Goal: Task Accomplishment & Management: Use online tool/utility

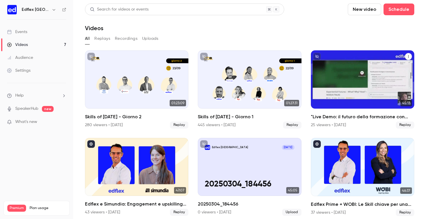
click at [340, 79] on div "Videos" at bounding box center [363, 79] width 104 height 58
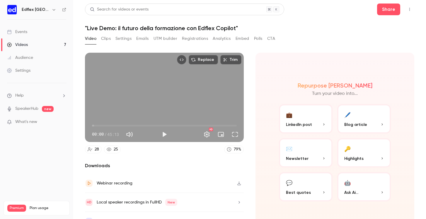
click at [227, 39] on button "Analytics" at bounding box center [222, 38] width 18 height 9
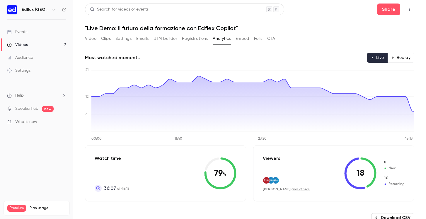
click at [94, 39] on button "Video" at bounding box center [90, 38] width 11 height 9
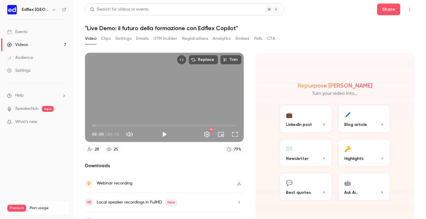
click at [109, 41] on button "Clips" at bounding box center [106, 38] width 10 height 9
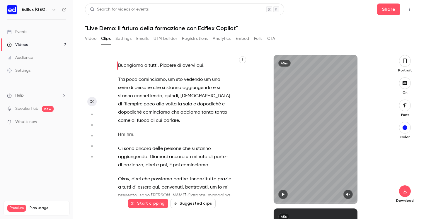
click at [192, 40] on button "Registrations" at bounding box center [195, 38] width 26 height 9
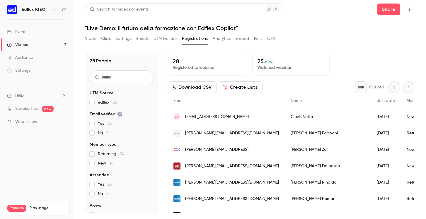
scroll to position [40, 0]
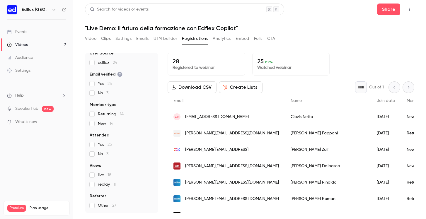
click at [222, 40] on button "Analytics" at bounding box center [222, 38] width 18 height 9
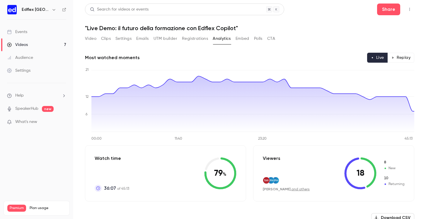
click at [167, 39] on button "UTM builder" at bounding box center [166, 38] width 24 height 9
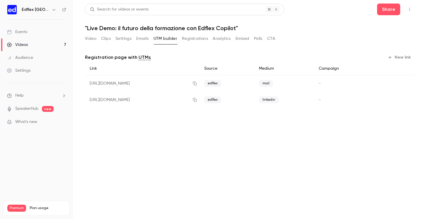
click at [192, 98] on div "[URL][DOMAIN_NAME]" at bounding box center [142, 100] width 115 height 16
click at [187, 37] on button "Registrations" at bounding box center [195, 38] width 26 height 9
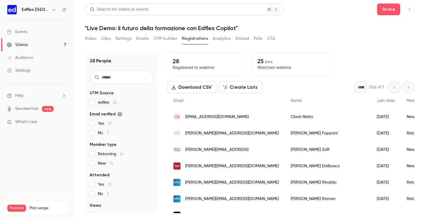
click at [217, 42] on button "Analytics" at bounding box center [222, 38] width 18 height 9
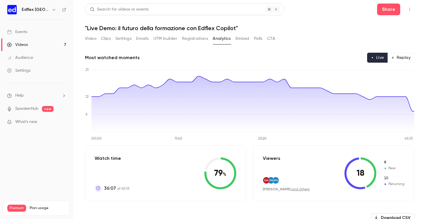
click at [194, 39] on button "Registrations" at bounding box center [195, 38] width 26 height 9
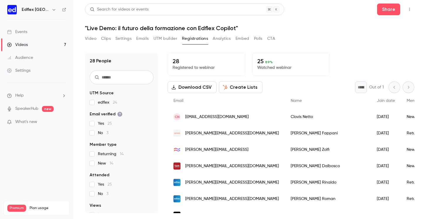
click at [164, 38] on button "UTM builder" at bounding box center [166, 38] width 24 height 9
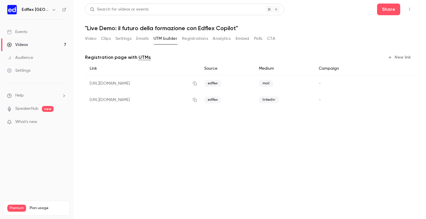
click at [160, 82] on div "[URL][DOMAIN_NAME]" at bounding box center [142, 83] width 115 height 17
click at [194, 99] on div "[URL][DOMAIN_NAME]" at bounding box center [142, 100] width 115 height 16
click at [138, 42] on button "Emails" at bounding box center [142, 38] width 12 height 9
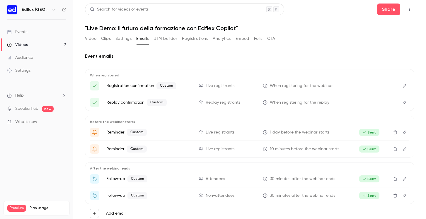
click at [120, 41] on button "Settings" at bounding box center [124, 38] width 16 height 9
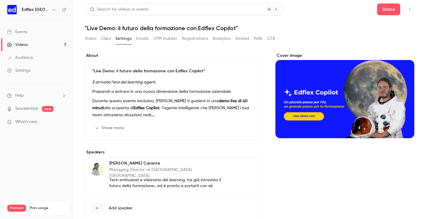
click at [106, 39] on button "Clips" at bounding box center [106, 38] width 10 height 9
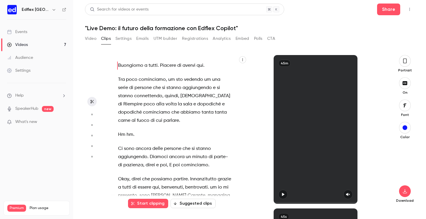
click at [90, 38] on button "Video" at bounding box center [90, 38] width 11 height 9
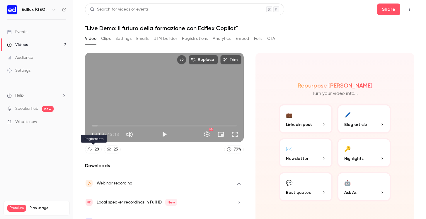
click at [96, 148] on div "28" at bounding box center [97, 150] width 4 height 6
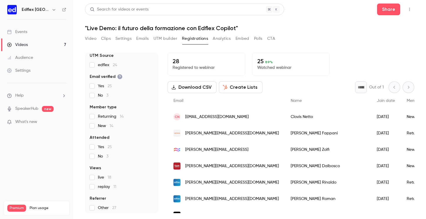
scroll to position [40, 0]
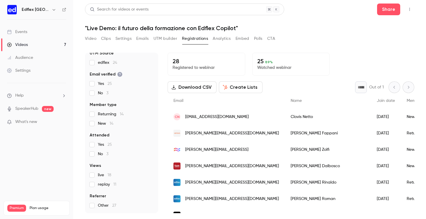
click at [227, 40] on button "Analytics" at bounding box center [222, 38] width 18 height 9
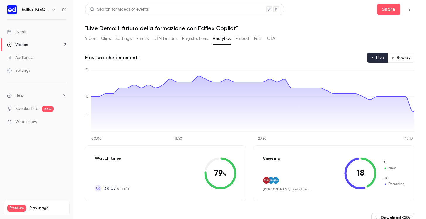
click at [199, 40] on button "Registrations" at bounding box center [195, 38] width 26 height 9
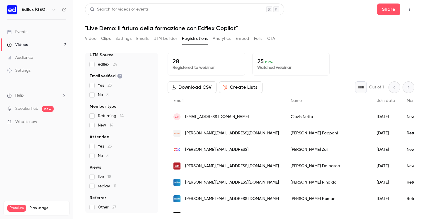
scroll to position [40, 0]
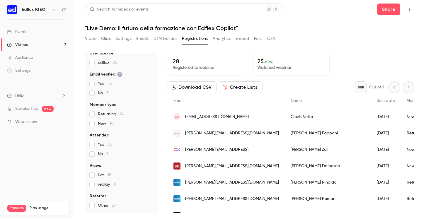
click at [165, 39] on button "UTM builder" at bounding box center [166, 38] width 24 height 9
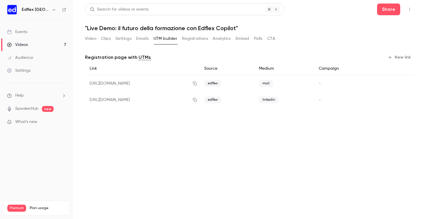
click at [243, 71] on div "Source" at bounding box center [227, 68] width 55 height 13
click at [291, 77] on div "mail" at bounding box center [285, 83] width 60 height 17
click at [291, 72] on div "Medium" at bounding box center [285, 68] width 60 height 13
click at [27, 40] on link "Videos 7" at bounding box center [36, 44] width 73 height 13
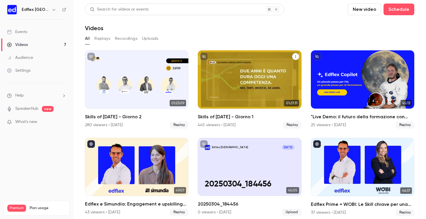
click at [230, 91] on div "Skills of Tomorrow - Giorno 1" at bounding box center [250, 79] width 104 height 58
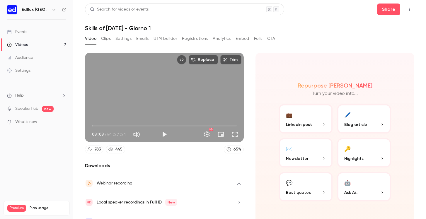
click at [197, 37] on button "Registrations" at bounding box center [195, 38] width 26 height 9
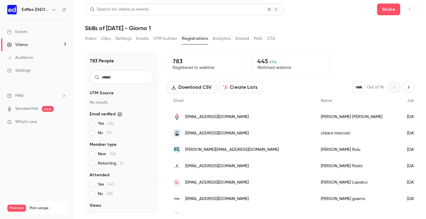
scroll to position [40, 0]
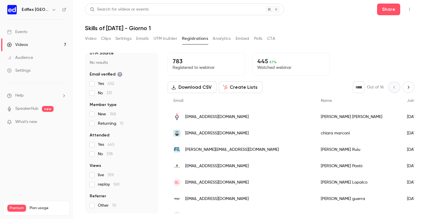
click at [61, 42] on link "Videos 7" at bounding box center [36, 44] width 73 height 13
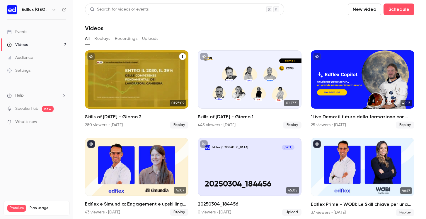
click at [143, 78] on div "Skills of Tomorrow - Giorno 2" at bounding box center [137, 79] width 104 height 58
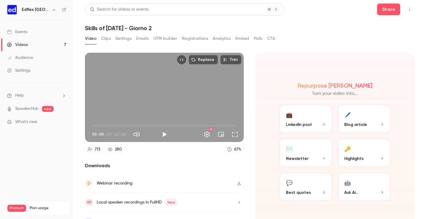
scroll to position [12, 0]
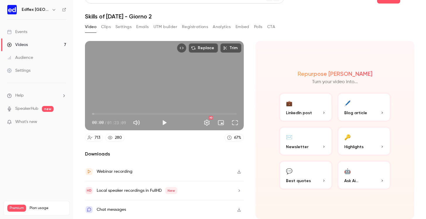
click at [188, 27] on button "Registrations" at bounding box center [195, 26] width 26 height 9
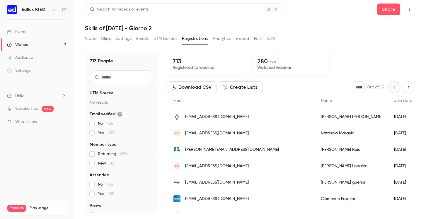
scroll to position [40, 0]
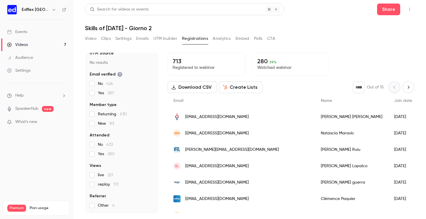
click at [221, 42] on button "Analytics" at bounding box center [222, 38] width 18 height 9
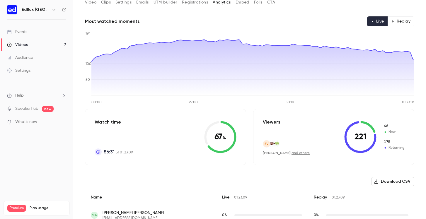
scroll to position [37, 0]
click at [37, 32] on link "Events" at bounding box center [36, 32] width 73 height 13
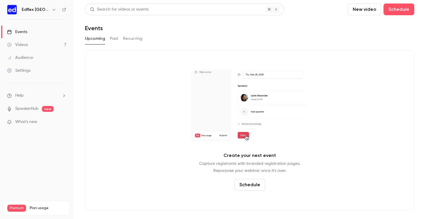
click at [30, 42] on link "Videos 7" at bounding box center [36, 44] width 73 height 13
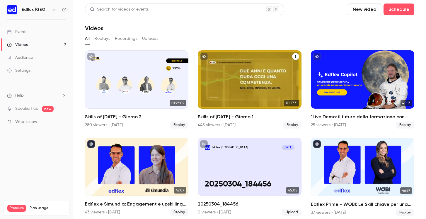
click at [234, 78] on div "Skills of Tomorrow - Giorno 1" at bounding box center [250, 79] width 104 height 58
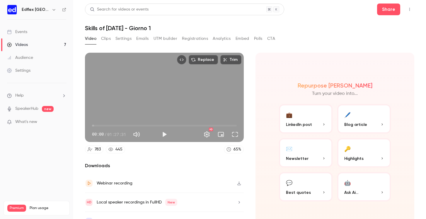
click at [219, 40] on button "Analytics" at bounding box center [222, 38] width 18 height 9
